Goal: Transaction & Acquisition: Purchase product/service

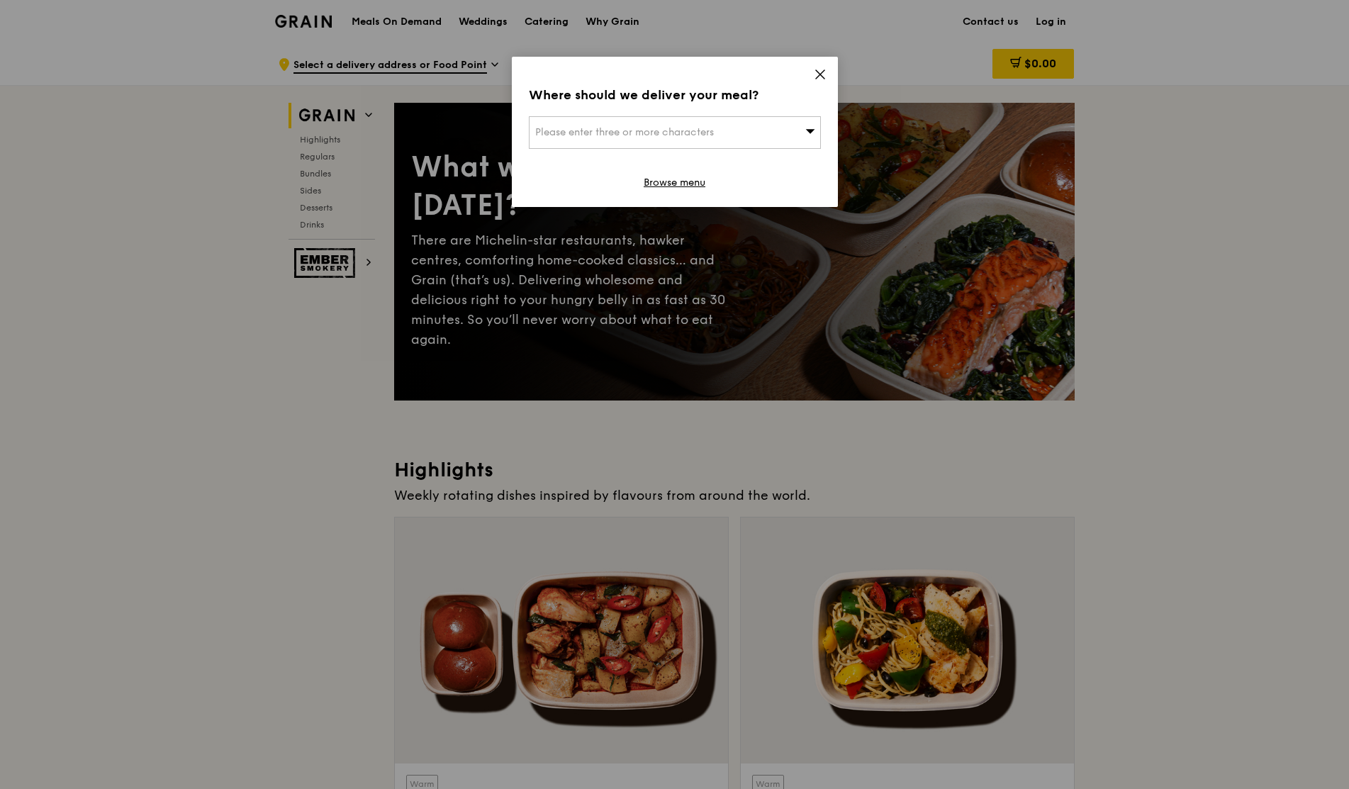
click at [837, 74] on div "Where should we deliver your meal? Please enter three or more characters Browse…" at bounding box center [675, 132] width 326 height 150
click at [815, 72] on icon at bounding box center [820, 74] width 13 height 13
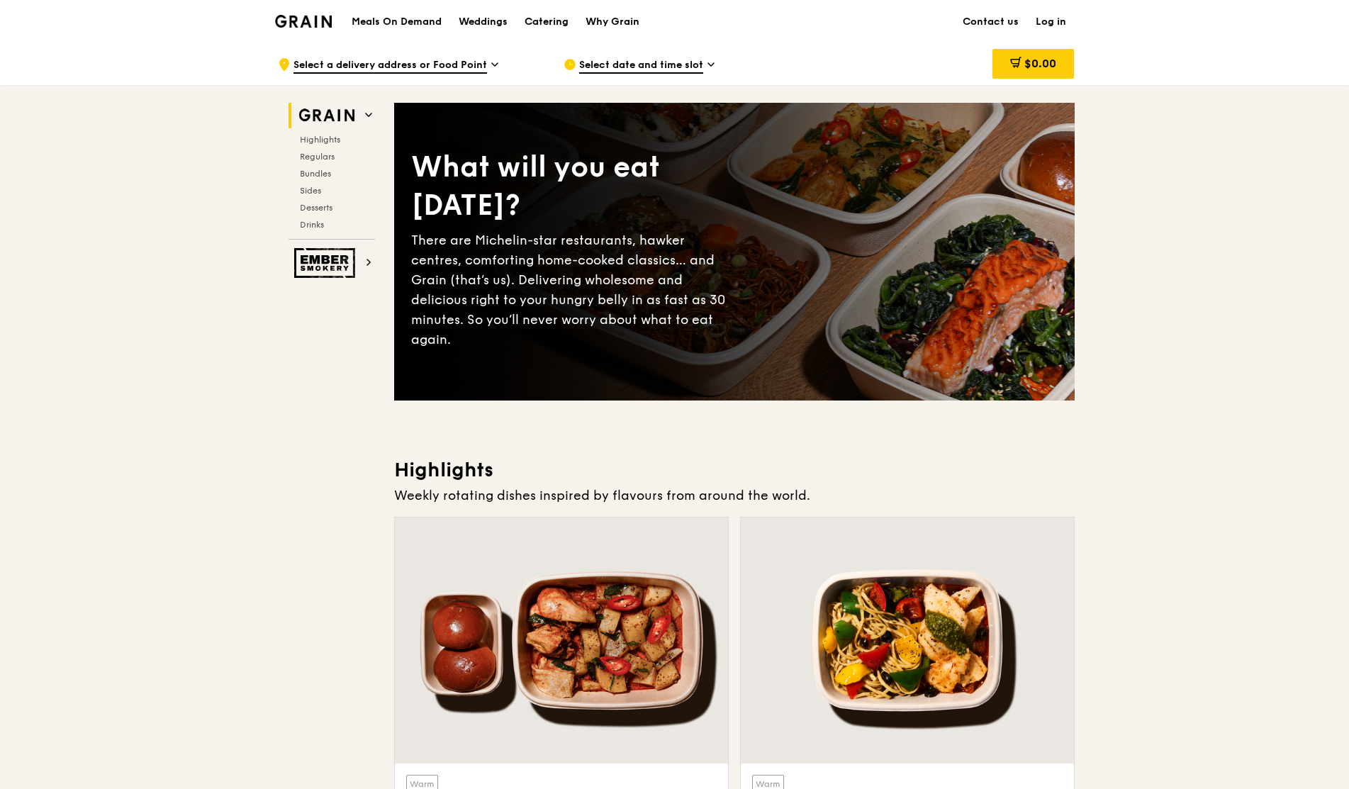
click at [534, 25] on div "Catering" at bounding box center [547, 22] width 44 height 43
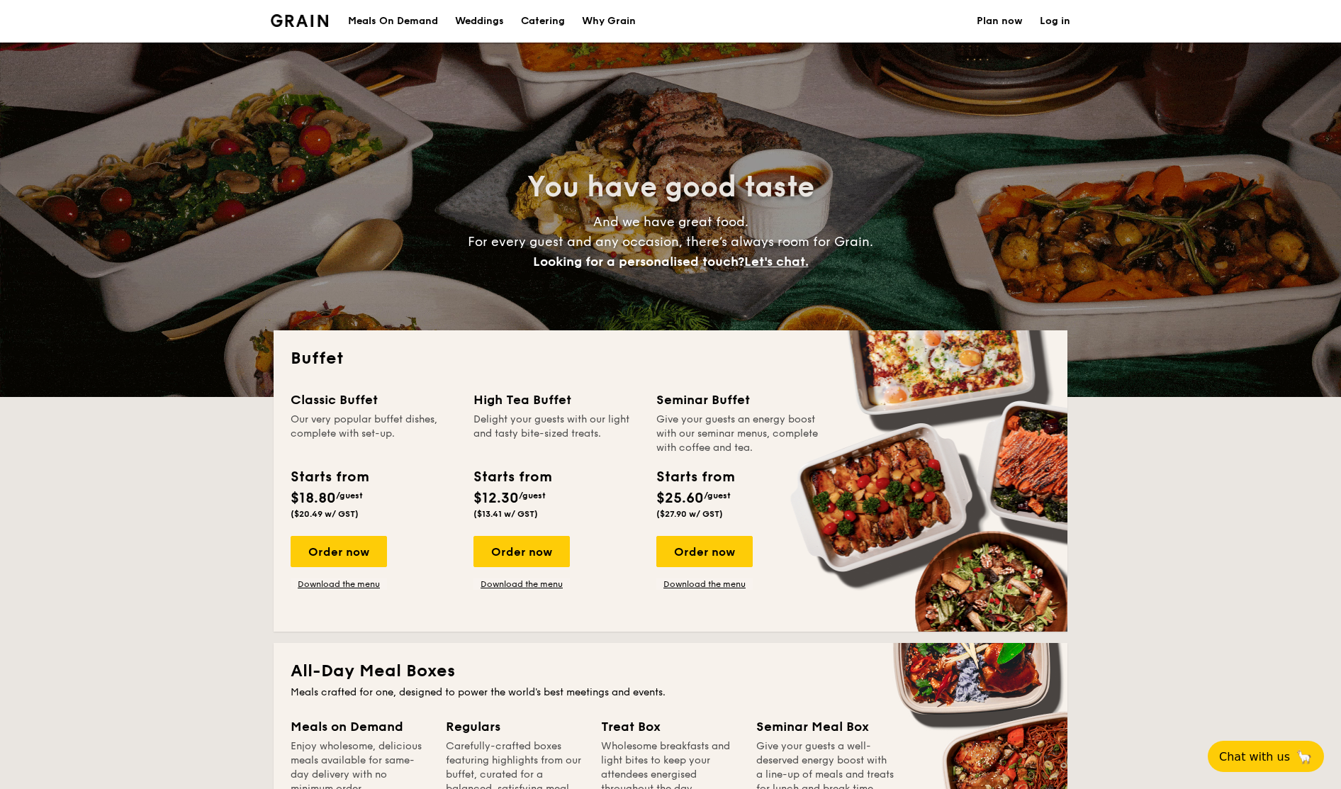
select select
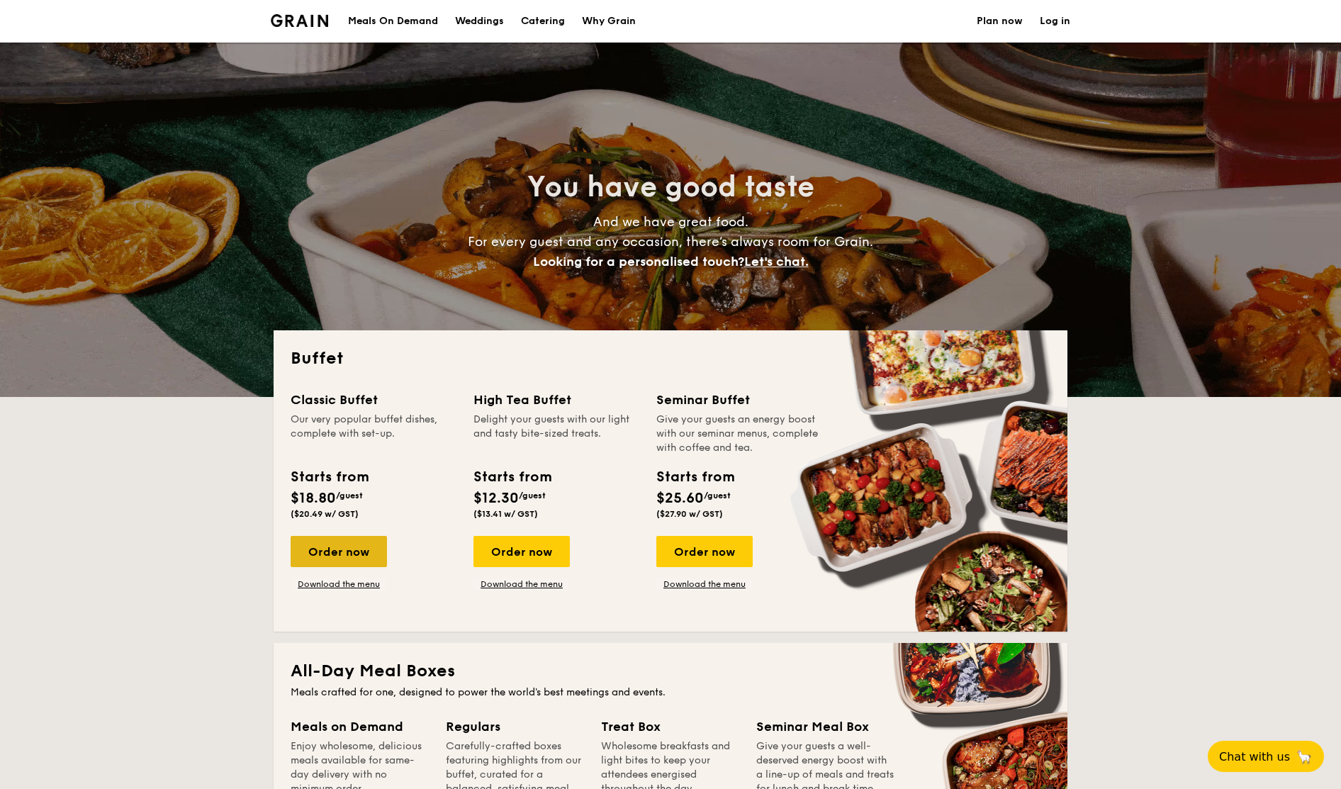
click at [337, 557] on div "Order now" at bounding box center [339, 551] width 96 height 31
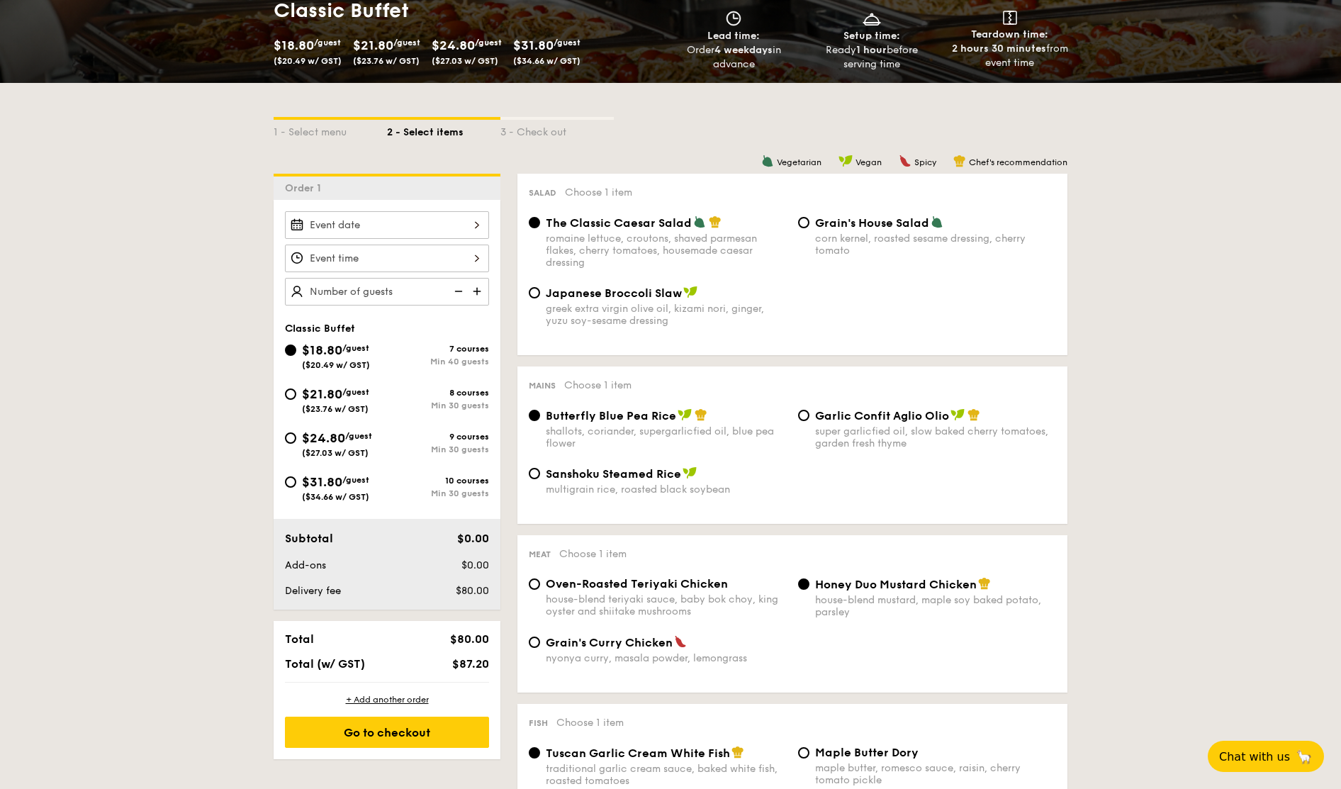
scroll to position [236, 0]
